Goal: Check status

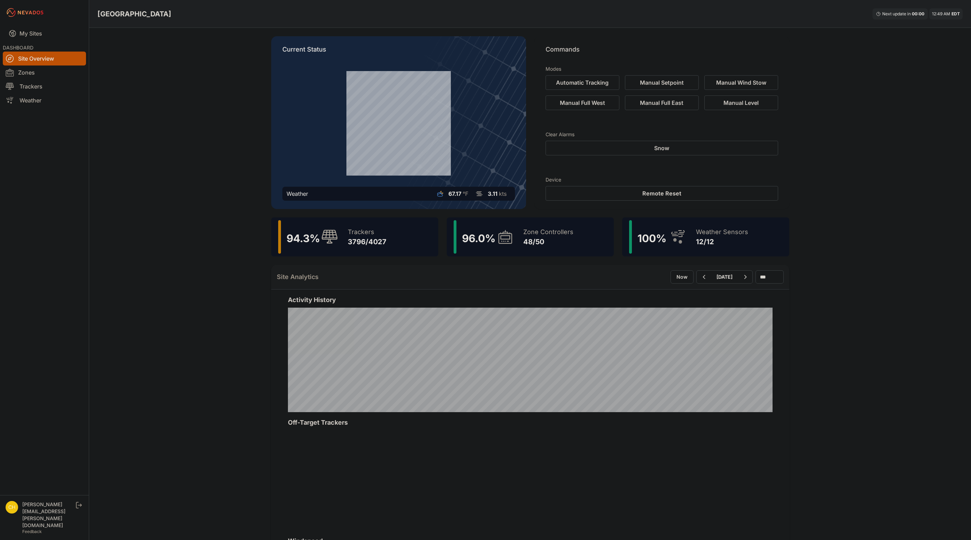
click at [163, 110] on div "Bartonsville Next update in 00 : 00 12:49 AM EDT Current Status Weather 67.17 °…" at bounding box center [485, 409] width 971 height 819
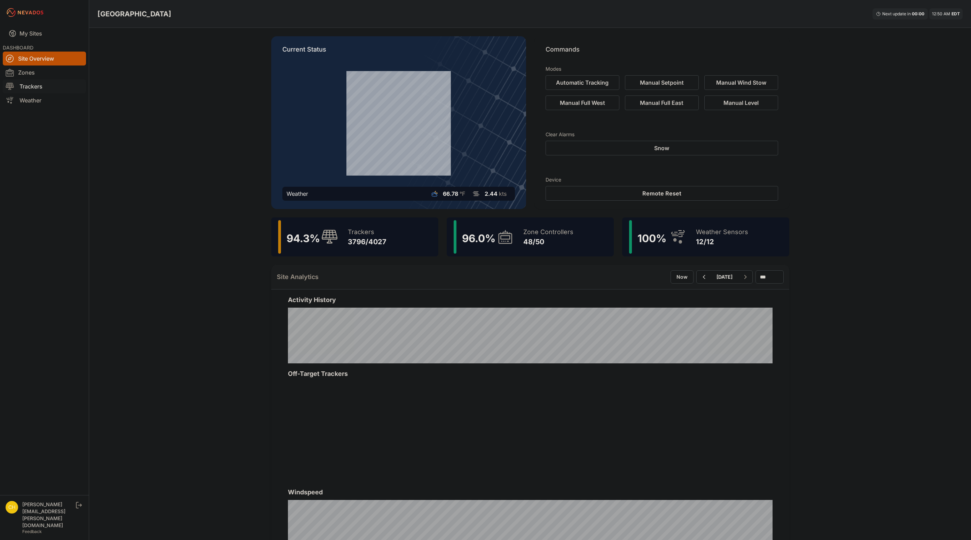
click at [33, 87] on link "Trackers" at bounding box center [44, 86] width 83 height 14
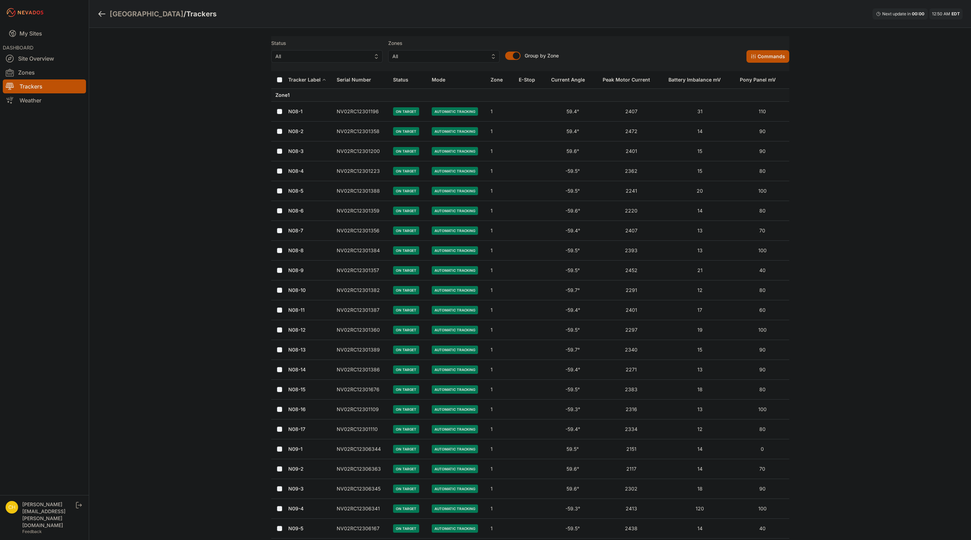
click at [362, 57] on span "All" at bounding box center [322, 56] width 93 height 8
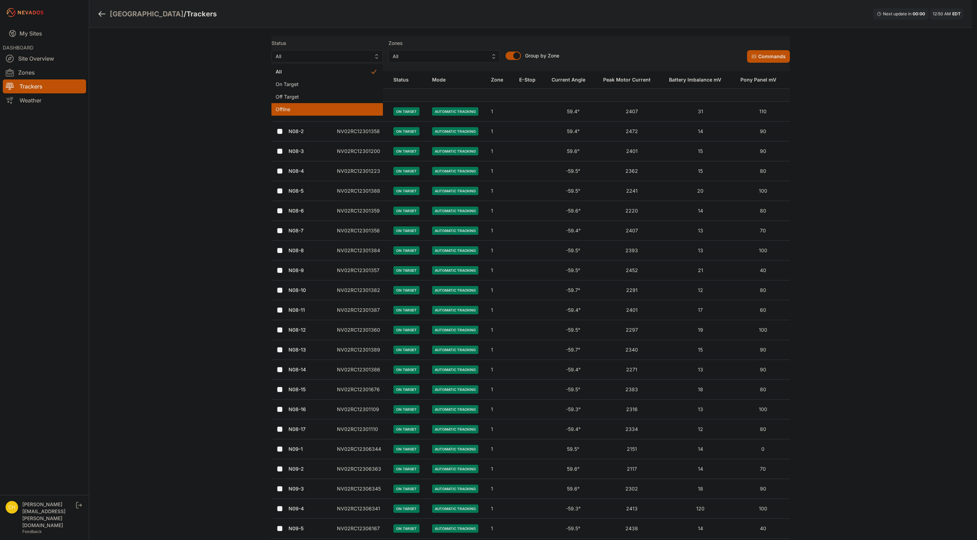
click at [302, 108] on span "Offline" at bounding box center [323, 109] width 95 height 7
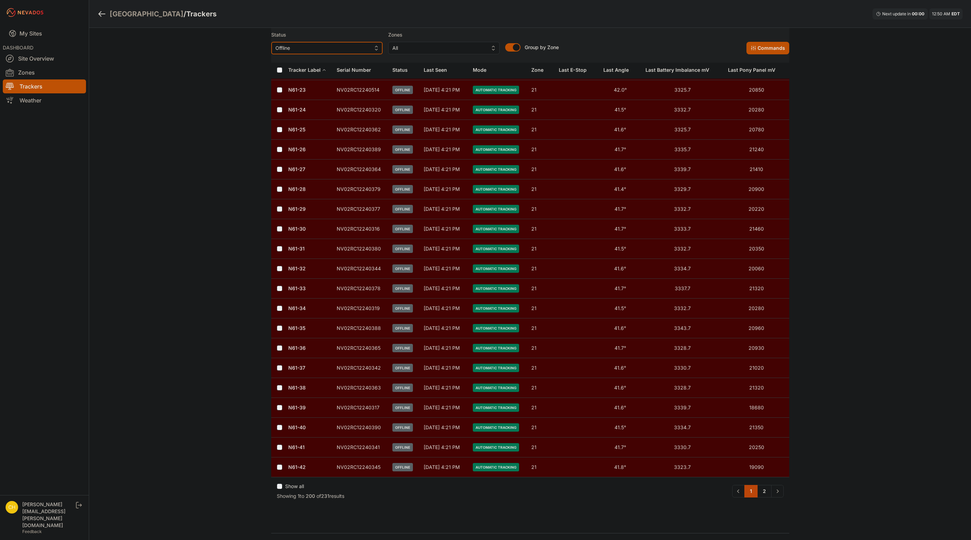
scroll to position [3793, 0]
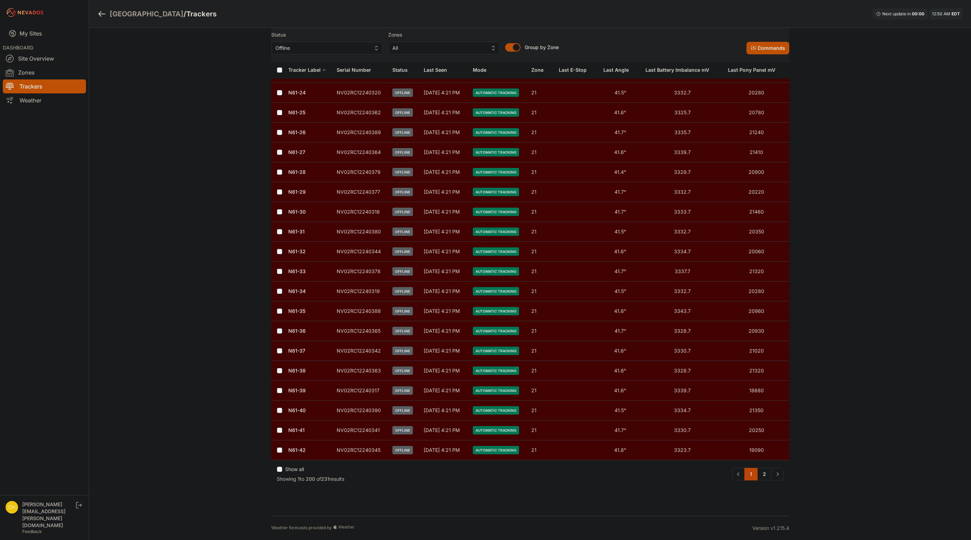
click at [283, 470] on div "Show all" at bounding box center [311, 471] width 68 height 10
click at [302, 466] on label "Show all" at bounding box center [294, 469] width 19 height 7
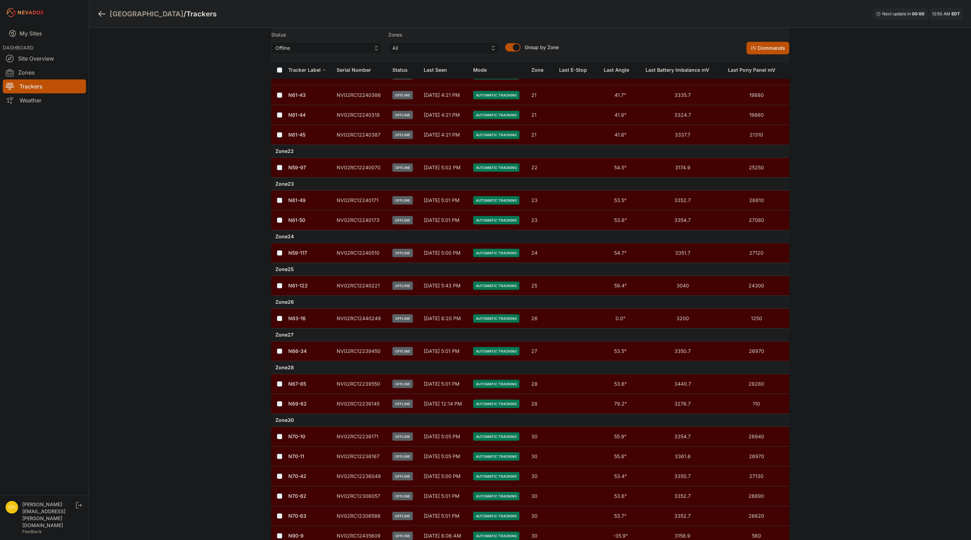
scroll to position [4208, 0]
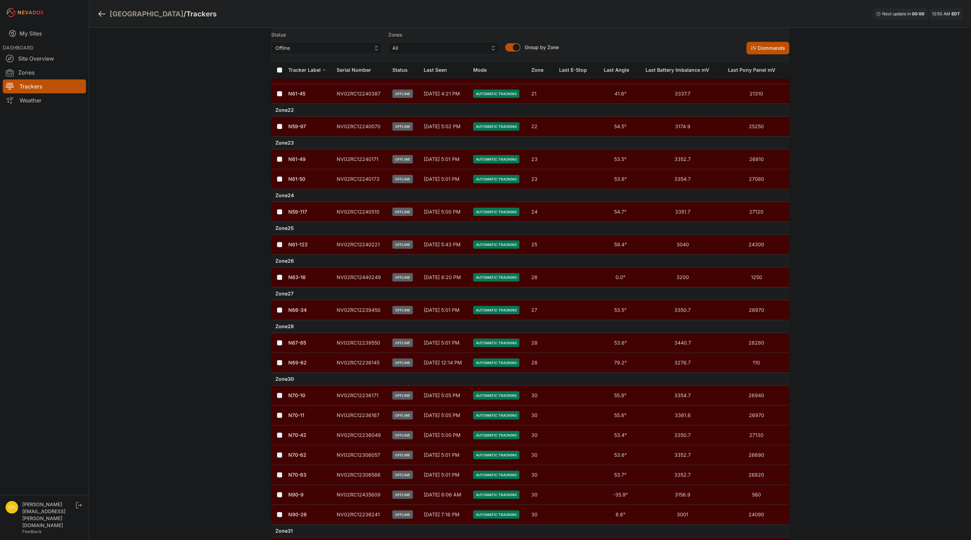
click at [296, 393] on link "N70-10" at bounding box center [296, 395] width 17 height 6
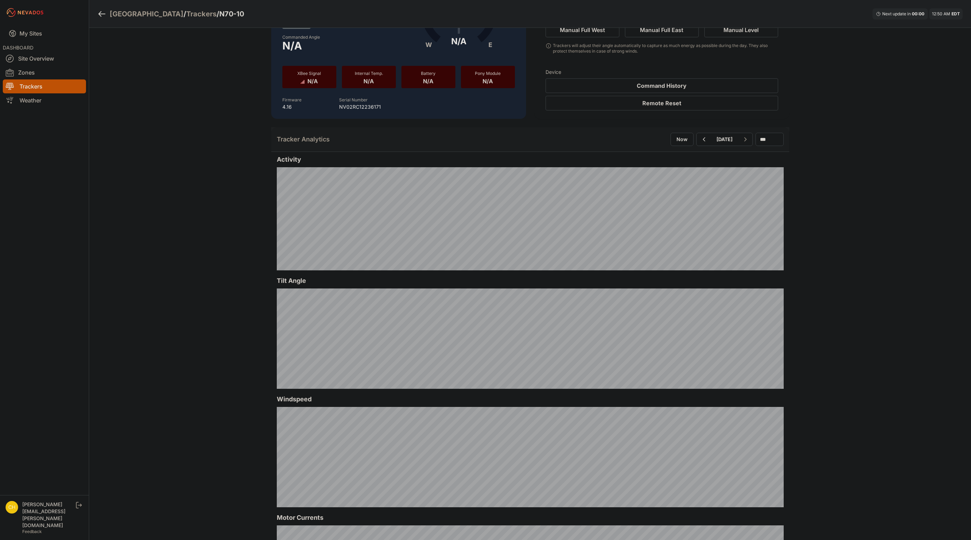
scroll to position [104, 0]
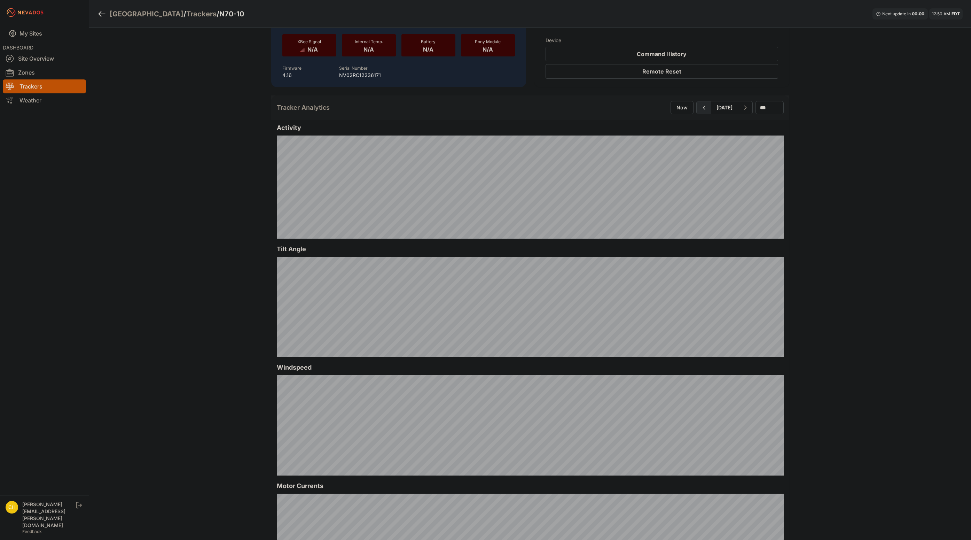
click at [700, 111] on icon "button" at bounding box center [704, 107] width 9 height 8
